Goal: Feedback & Contribution: Leave review/rating

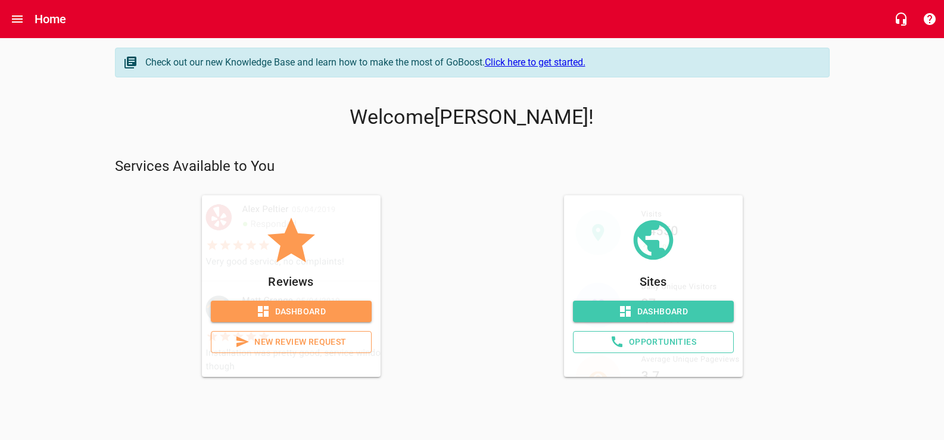
click at [310, 350] on span "New Review Request" at bounding box center [291, 342] width 141 height 15
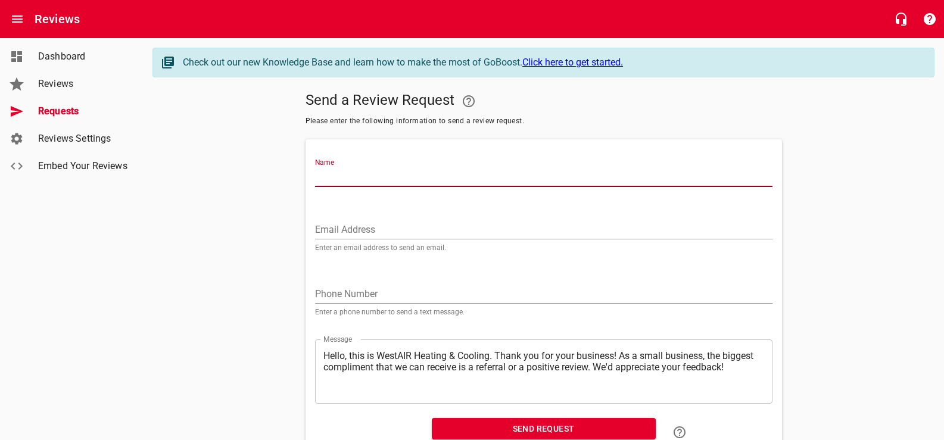
click at [340, 187] on input "Name" at bounding box center [543, 177] width 457 height 19
type input "[PERSON_NAME]"
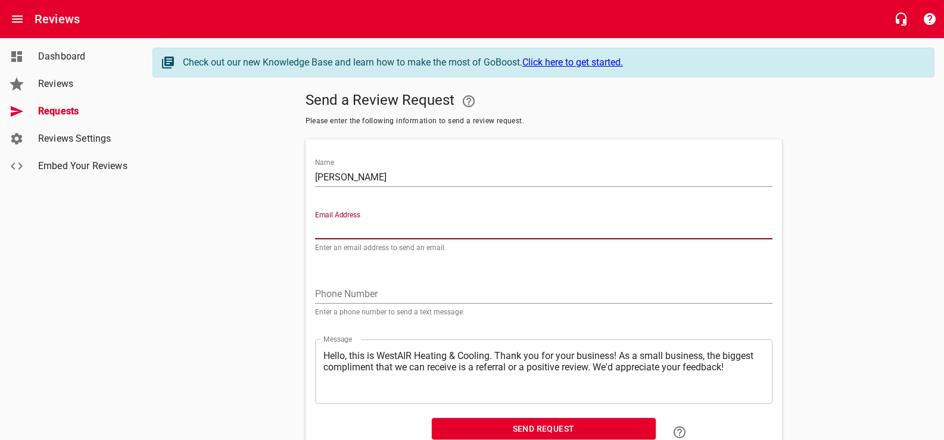
click at [344, 239] on input "Email Address" at bounding box center [543, 229] width 457 height 19
type input "[EMAIL_ADDRESS][DOMAIN_NAME]"
click at [341, 304] on input "tel" at bounding box center [543, 294] width 457 height 19
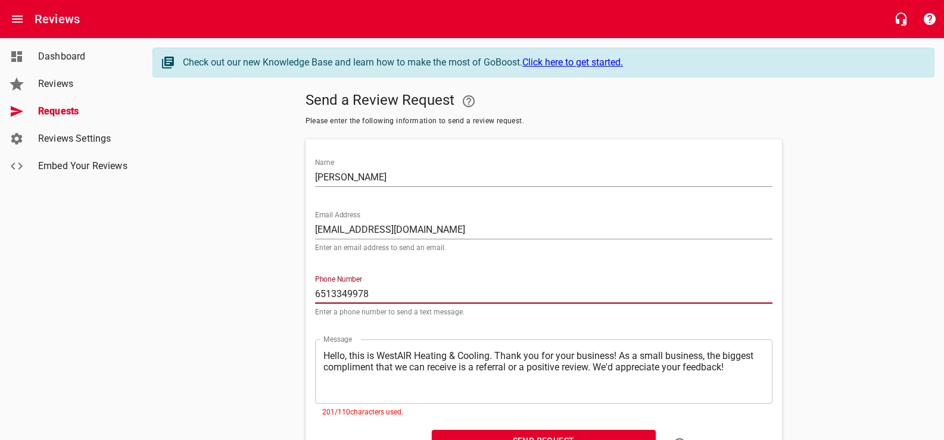
scroll to position [92, 0]
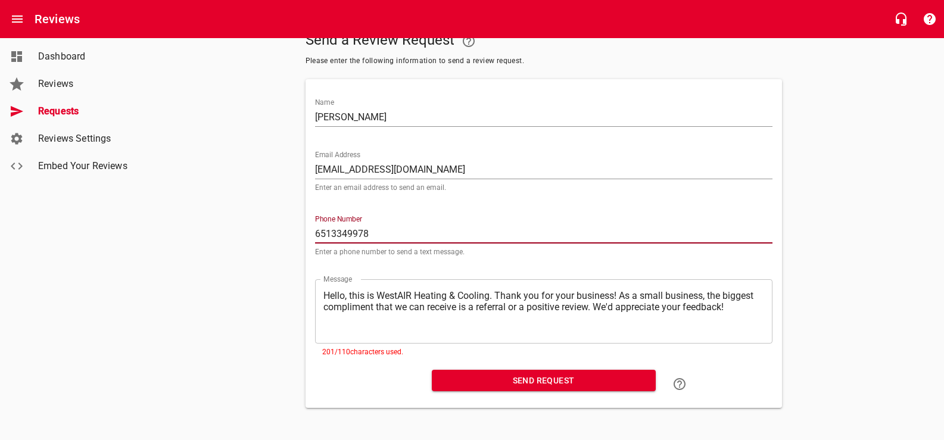
type input "6513349978"
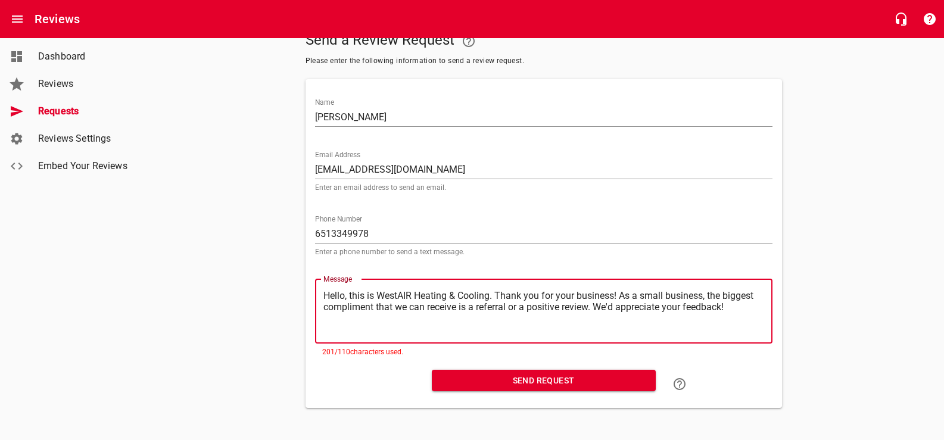
drag, startPoint x: 696, startPoint y: 285, endPoint x: 365, endPoint y: 320, distance: 333.1
click at [365, 320] on textarea "Hello, this is WestAIR Heating & Cooling. Thank you for your business! As a sma…" at bounding box center [543, 311] width 441 height 42
type textarea "Hello, this is WestAIR Heating & Cooling. Thank you for your business! We'd app…"
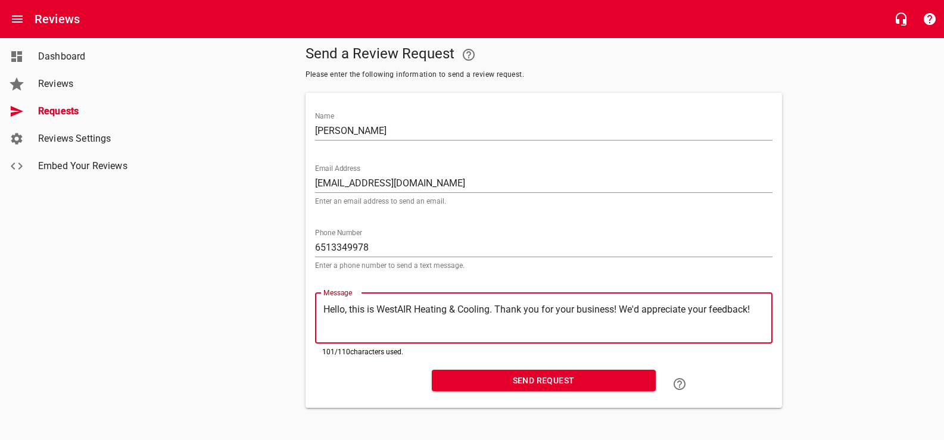
scroll to position [79, 0]
type textarea "Hello, this is WestAIR Heating & Cooling. Thank you for your business! We'd app…"
click at [484, 373] on span "Send Request" at bounding box center [543, 380] width 205 height 15
